Goal: Information Seeking & Learning: Understand process/instructions

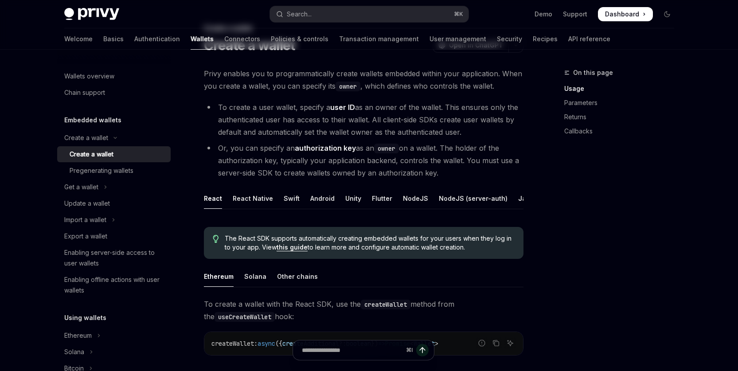
scroll to position [54, 0]
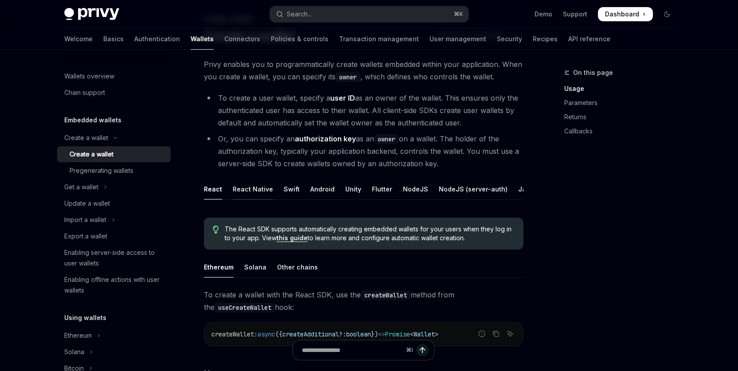
click at [245, 190] on div "React Native" at bounding box center [253, 189] width 40 height 21
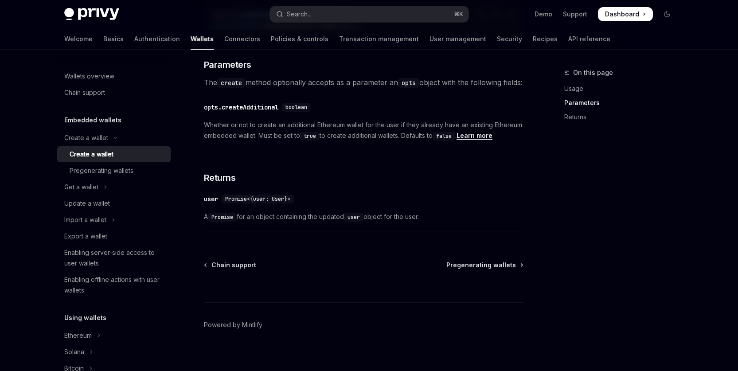
scroll to position [460, 0]
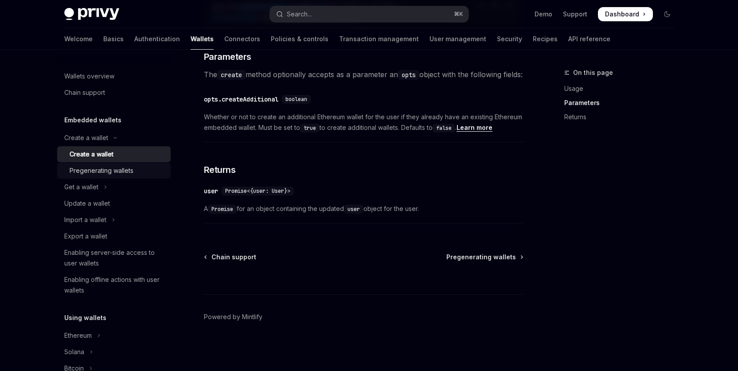
click at [100, 172] on div "Pregenerating wallets" at bounding box center [102, 170] width 64 height 11
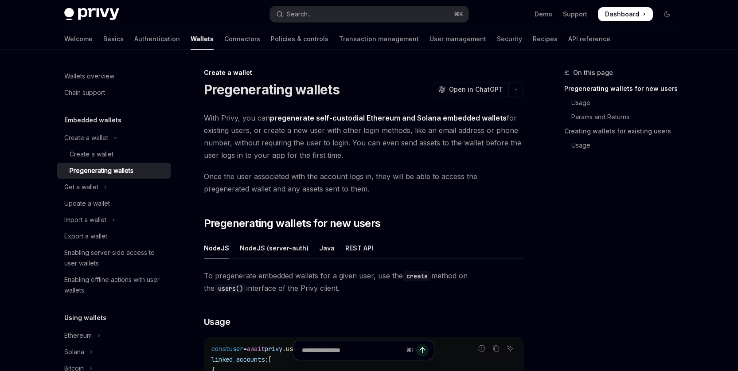
click at [633, 292] on div "On this page Pregenerating wallets for new users Usage Params and Returns Creat…" at bounding box center [614, 219] width 135 height 304
click at [642, 244] on div "On this page Pregenerating wallets for new users Usage Params and Returns Creat…" at bounding box center [614, 219] width 135 height 304
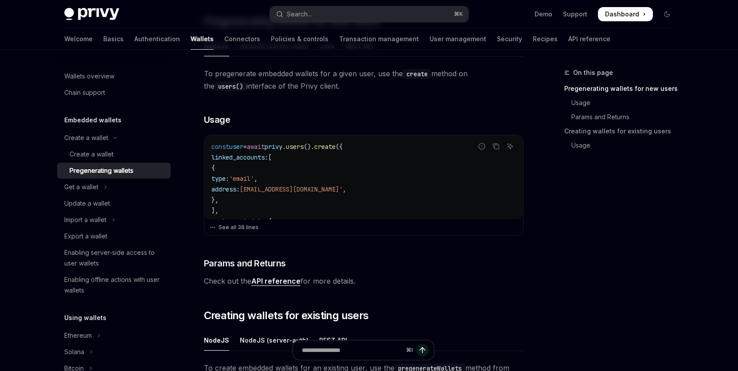
scroll to position [216, 0]
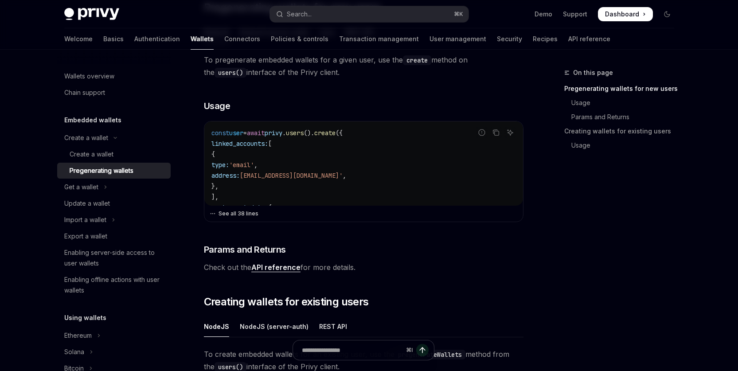
click at [228, 211] on button "See all 38 lines" at bounding box center [364, 213] width 308 height 12
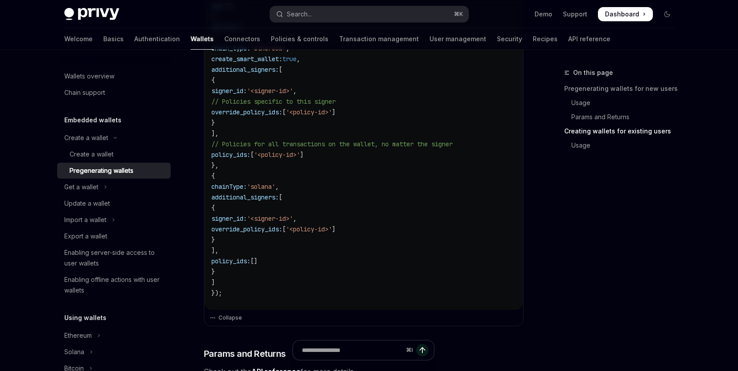
scroll to position [468, 0]
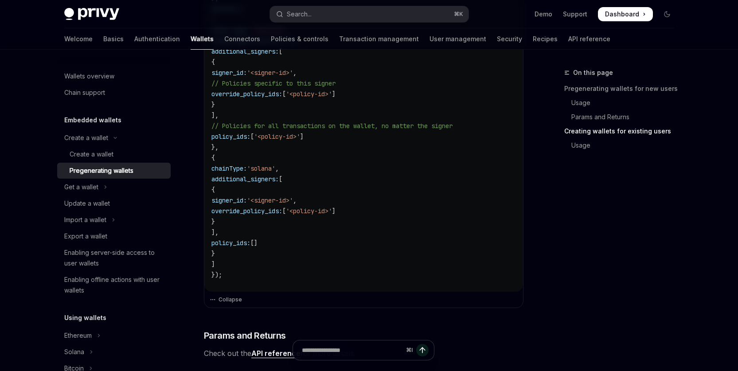
click at [612, 231] on div "On this page Pregenerating wallets for new users Usage Params and Returns Creat…" at bounding box center [614, 219] width 135 height 304
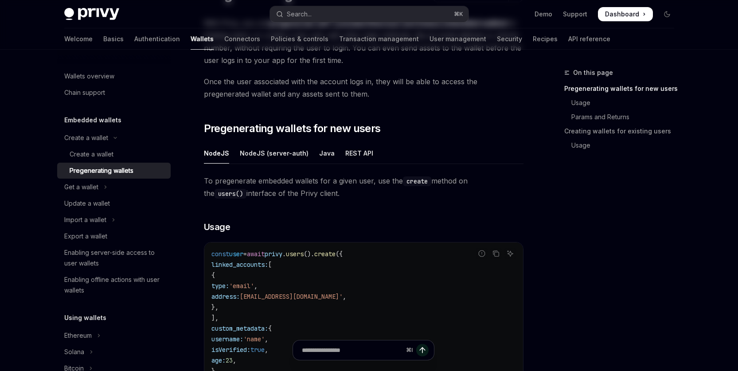
scroll to position [0, 0]
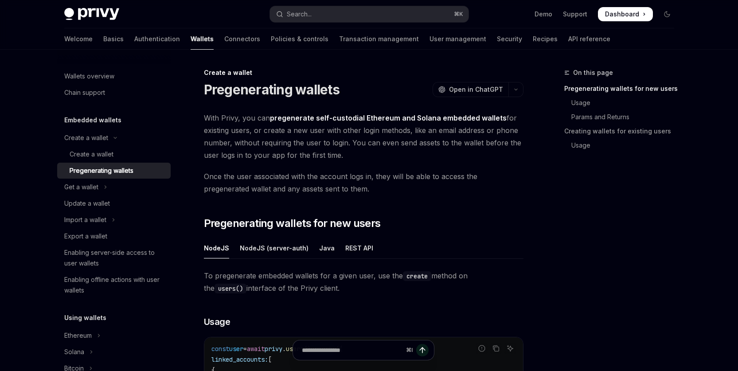
click at [588, 249] on div "On this page Pregenerating wallets for new users Usage Params and Returns Creat…" at bounding box center [614, 219] width 135 height 304
click at [612, 254] on div "On this page Pregenerating wallets for new users Usage Params and Returns Creat…" at bounding box center [614, 219] width 135 height 304
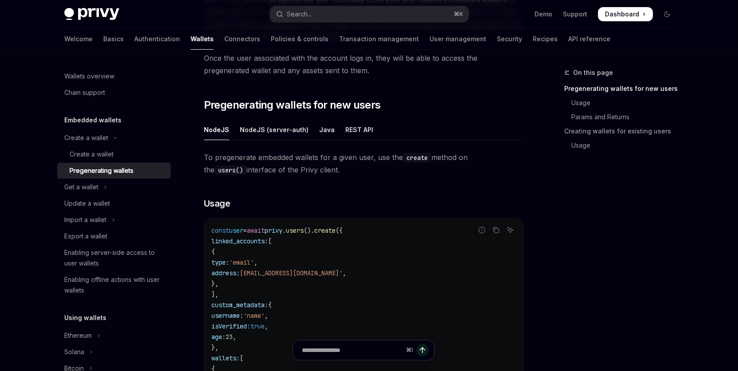
scroll to position [88, 0]
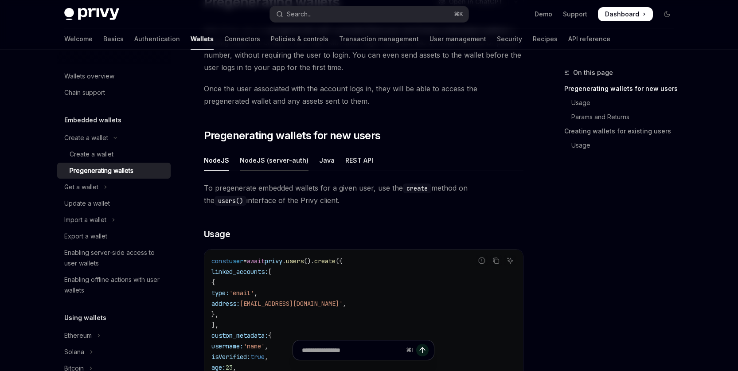
click at [279, 160] on div "NodeJS (server-auth)" at bounding box center [274, 160] width 69 height 21
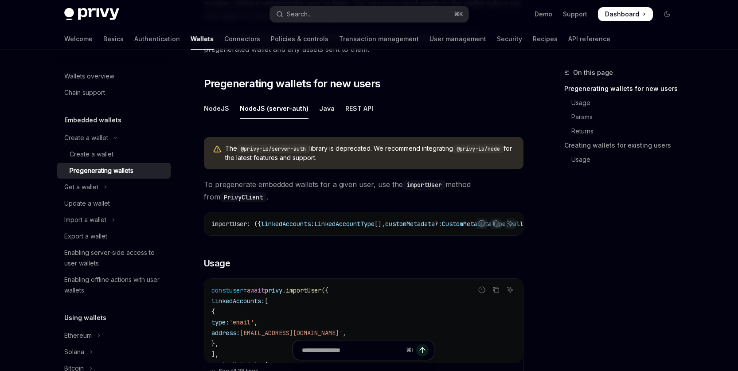
scroll to position [192, 0]
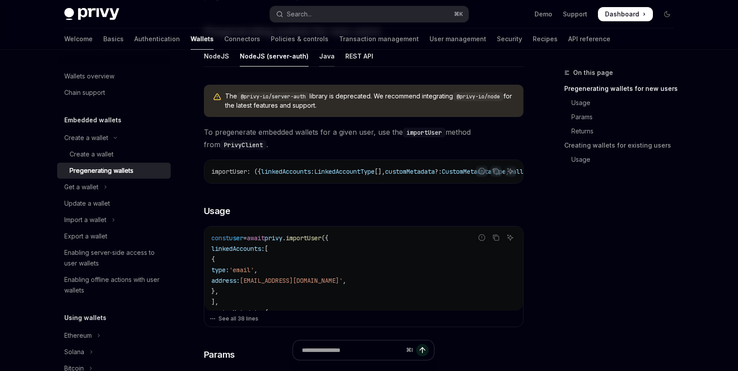
click at [319, 55] on div "Java" at bounding box center [327, 56] width 16 height 21
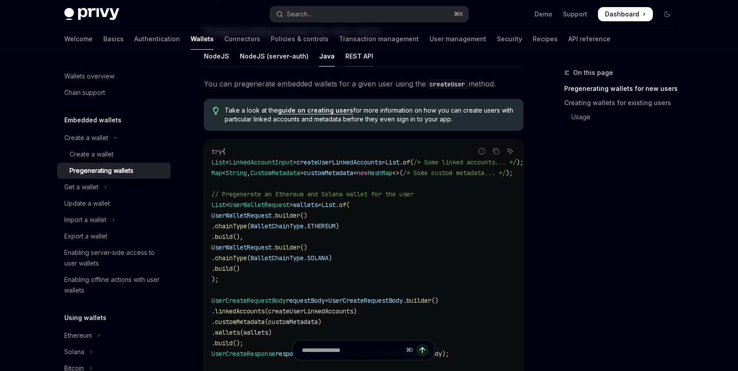
click at [354, 58] on div "REST API" at bounding box center [359, 56] width 28 height 21
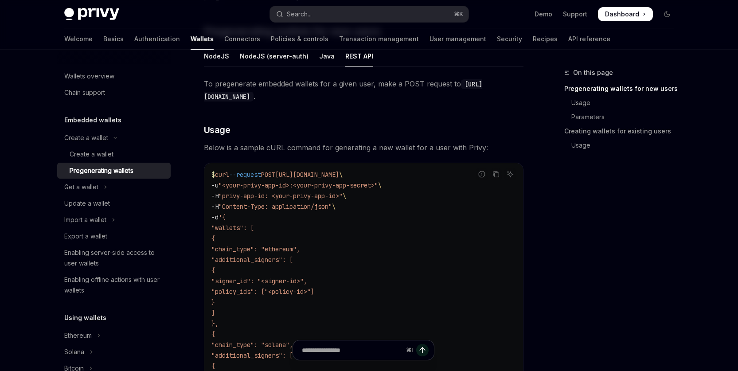
click at [450, 250] on code "$ curl --request POST [URL][DOMAIN_NAME] \ -u "<your-privy-app-id>:<your-privy-…" at bounding box center [363, 339] width 305 height 340
click at [218, 60] on div "NodeJS" at bounding box center [216, 56] width 25 height 21
type textarea "*"
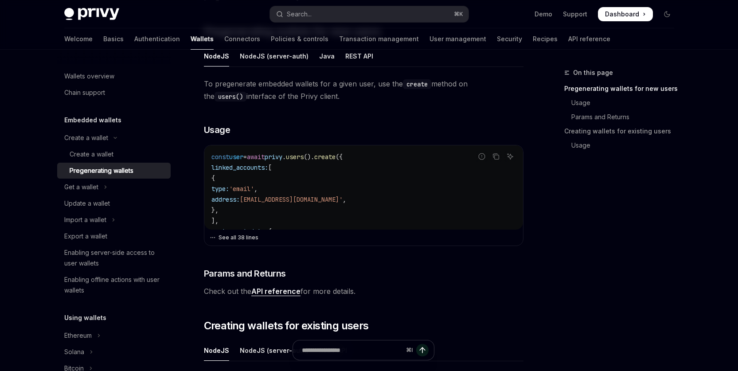
click at [238, 238] on button "See all 38 lines" at bounding box center [364, 237] width 308 height 12
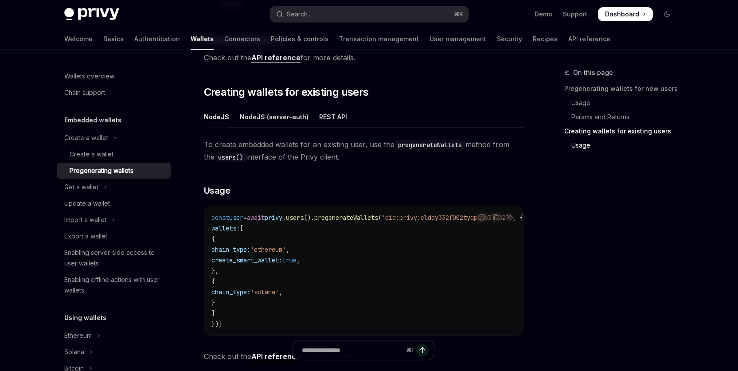
scroll to position [815, 0]
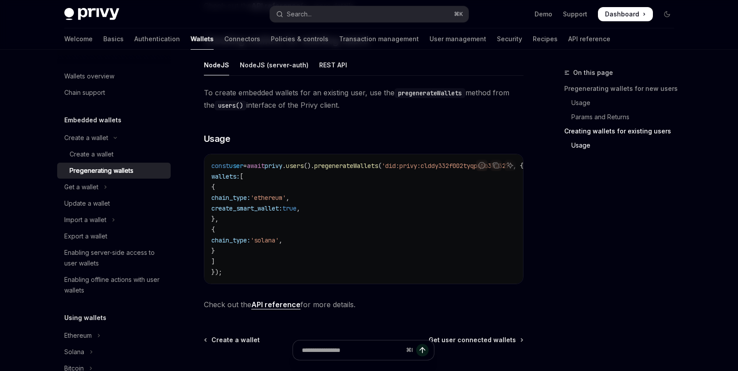
click at [281, 209] on span "create_smart_wallet:" at bounding box center [246, 208] width 71 height 8
click at [436, 229] on code "const user = await privy . users (). pregenerateWallets ( 'did:privy:clddy332f0…" at bounding box center [377, 218] width 333 height 117
click at [458, 249] on code "const user = await privy . users (). pregenerateWallets ( 'did:privy:clddy332f0…" at bounding box center [377, 218] width 333 height 117
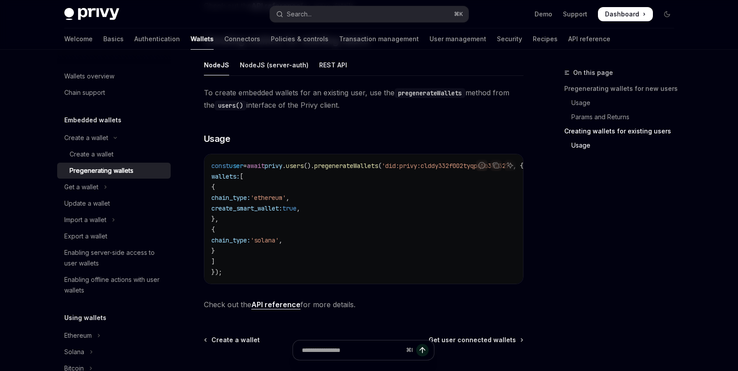
click at [678, 211] on div "On this page Pregenerating wallets for new users Usage Params and Returns Creat…" at bounding box center [614, 219] width 135 height 304
drag, startPoint x: 609, startPoint y: 246, endPoint x: 595, endPoint y: 228, distance: 22.2
click at [609, 245] on div "On this page Pregenerating wallets for new users Usage Params and Returns Creat…" at bounding box center [614, 219] width 135 height 304
drag, startPoint x: 616, startPoint y: 229, endPoint x: 583, endPoint y: 188, distance: 52.3
click at [613, 221] on div "On this page Pregenerating wallets for new users Usage Params and Returns Creat…" at bounding box center [614, 219] width 135 height 304
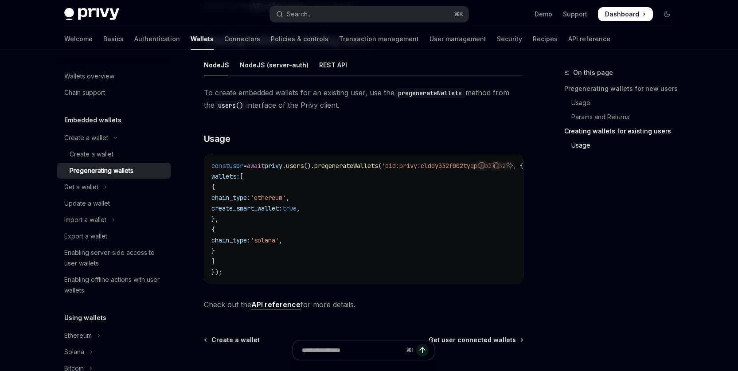
click at [578, 344] on div "On this page Pregenerating wallets for new users Usage Params and Returns Creat…" at bounding box center [614, 219] width 135 height 304
click at [563, 345] on div "On this page Pregenerating wallets for new users Usage Params and Returns Creat…" at bounding box center [614, 219] width 135 height 304
click at [587, 303] on div "On this page Pregenerating wallets for new users Usage Params and Returns Creat…" at bounding box center [614, 219] width 135 height 304
